Goal: Task Accomplishment & Management: Use online tool/utility

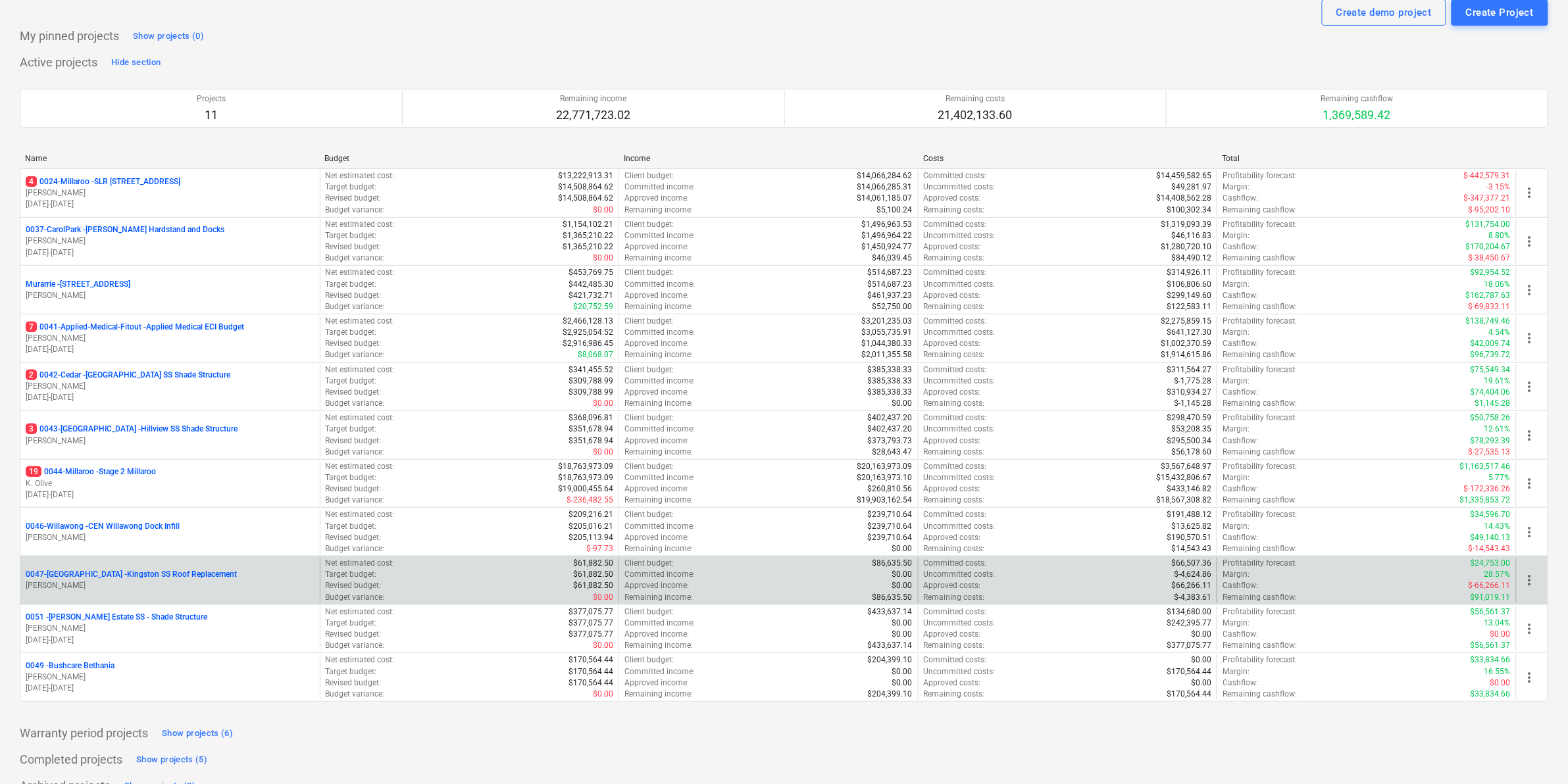
scroll to position [69, 0]
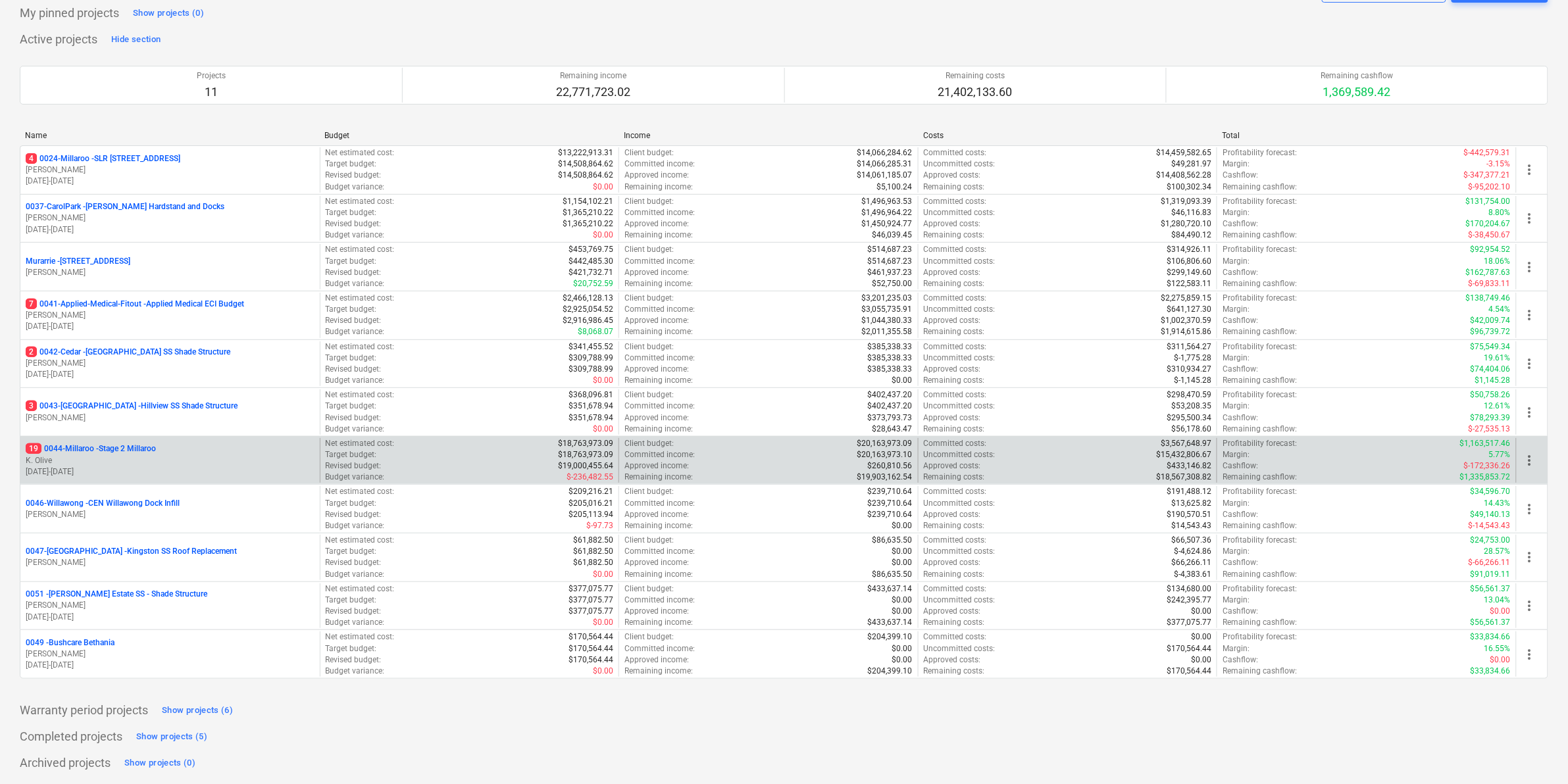
click at [119, 447] on p "19 0044-Millaroo - Stage 2 Millaroo" at bounding box center [90, 449] width 131 height 11
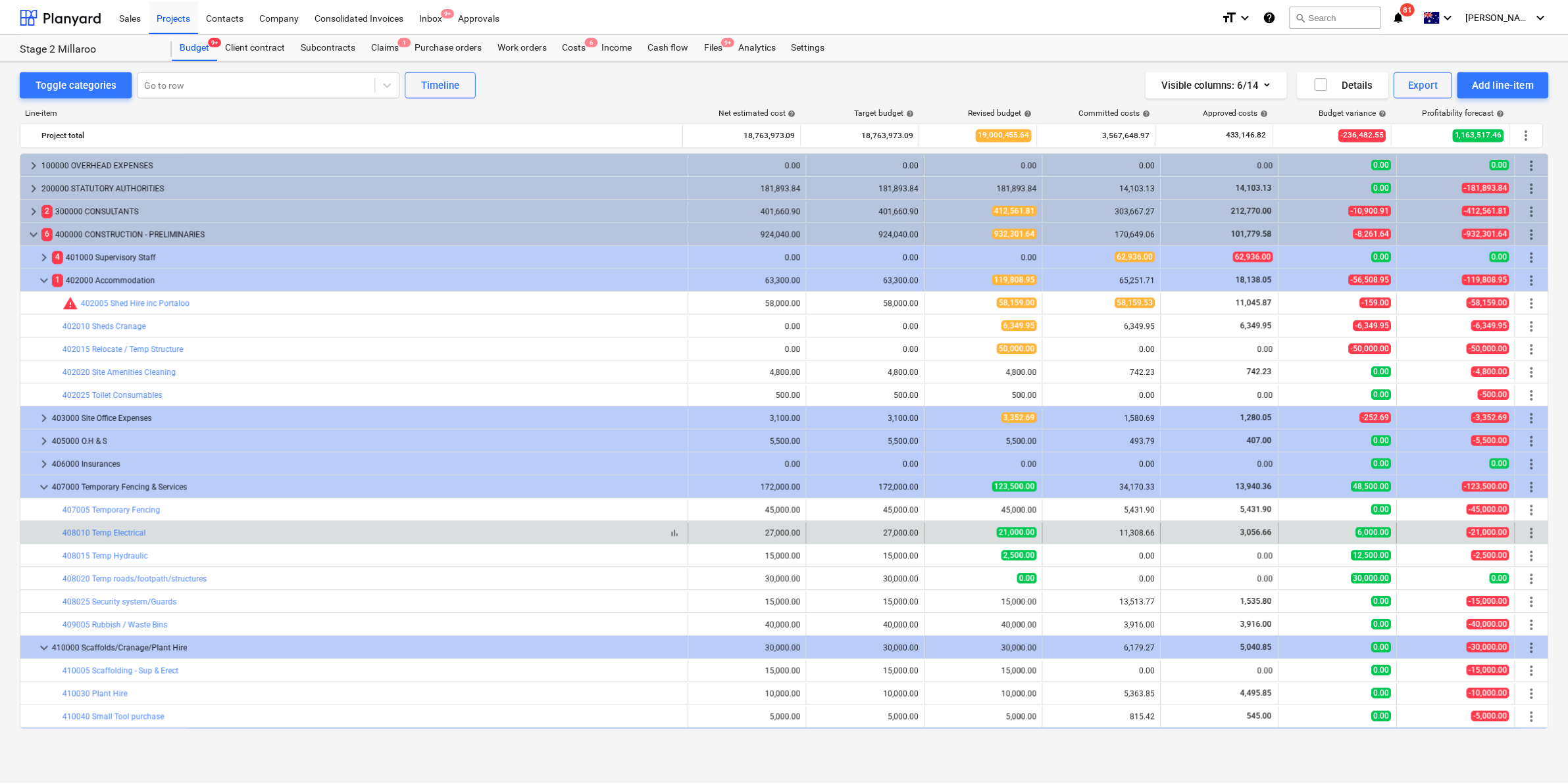
scroll to position [136, 0]
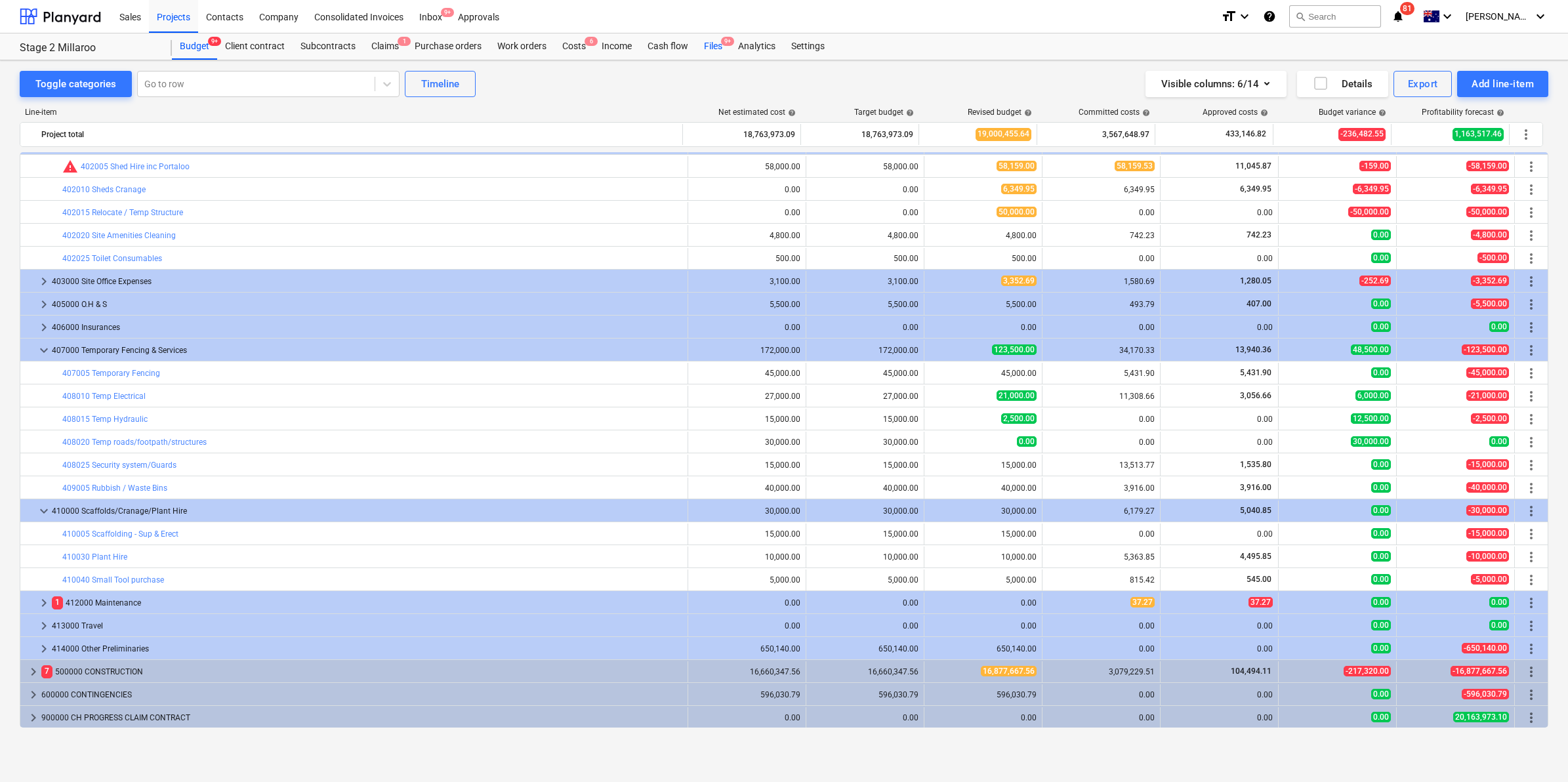
click at [715, 44] on div "Files 9+" at bounding box center [713, 46] width 34 height 26
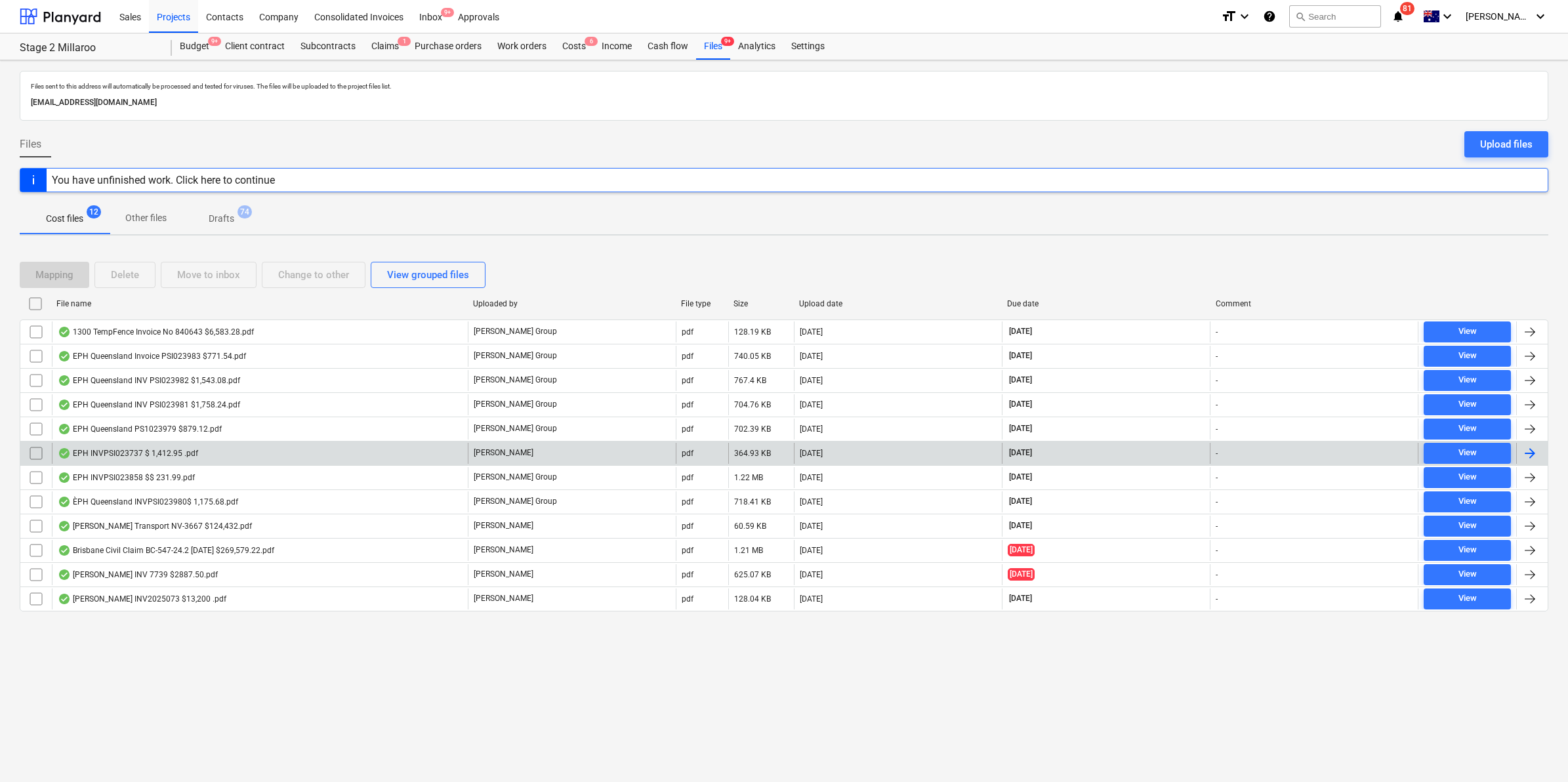
click at [120, 449] on div "EPH INVPSI023737 $ 1,412.95 .pdf" at bounding box center [128, 454] width 140 height 11
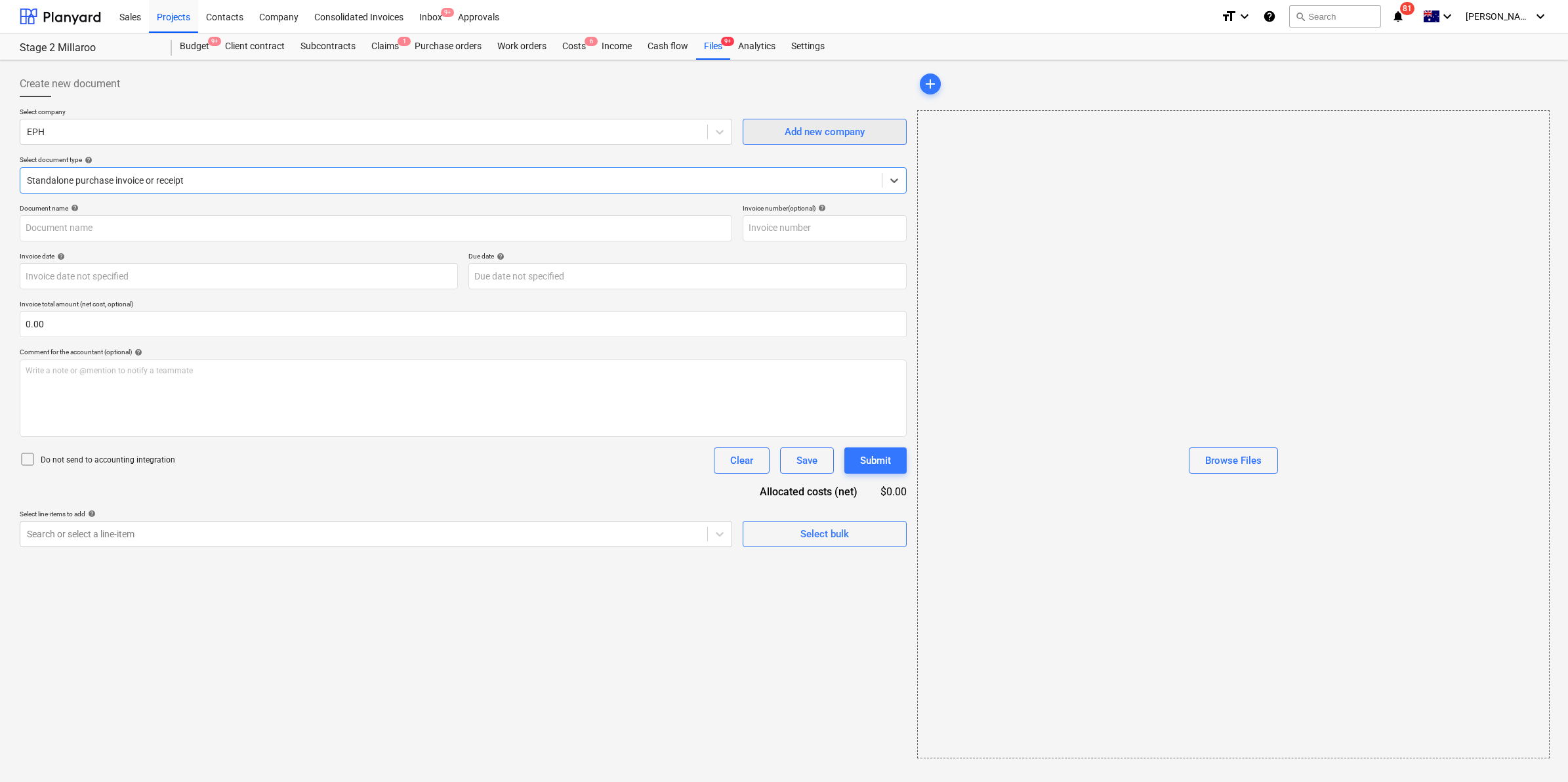
type input "PSI023737"
type input "[DATE]"
